Goal: Information Seeking & Learning: Learn about a topic

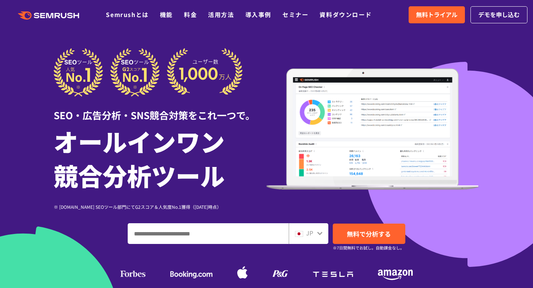
click at [30, 16] on icon ".cls {fill: #FF642D;}" at bounding box center [49, 15] width 84 height 8
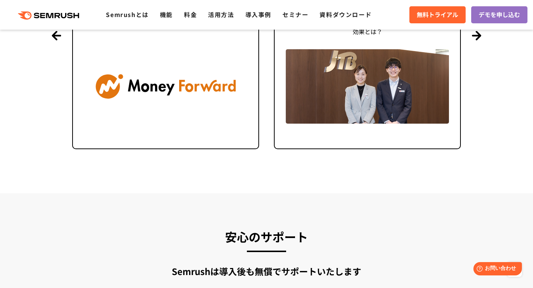
click at [47, 14] on polygon at bounding box center [50, 15] width 7 height 5
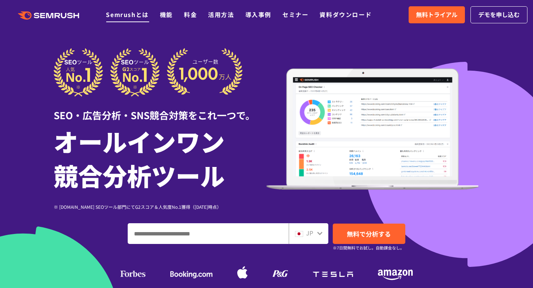
click at [133, 16] on link "Semrushとは" at bounding box center [127, 14] width 43 height 9
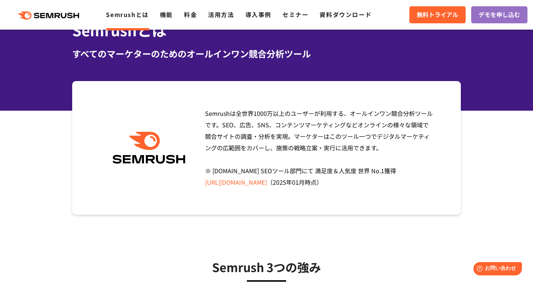
scroll to position [53, 0]
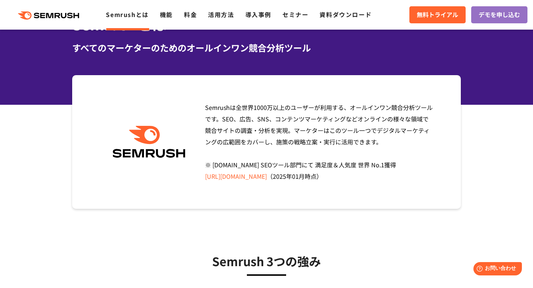
click at [56, 9] on div ".cls {fill: #FF642D;} .cls {fill: #FF642D;} Semrushとは 機能 料金 活用方法 導入事例 セミナー 資料ダウ…" at bounding box center [266, 15] width 533 height 22
click at [57, 13] on icon at bounding box center [59, 15] width 6 height 5
